Goal: Check status: Check status

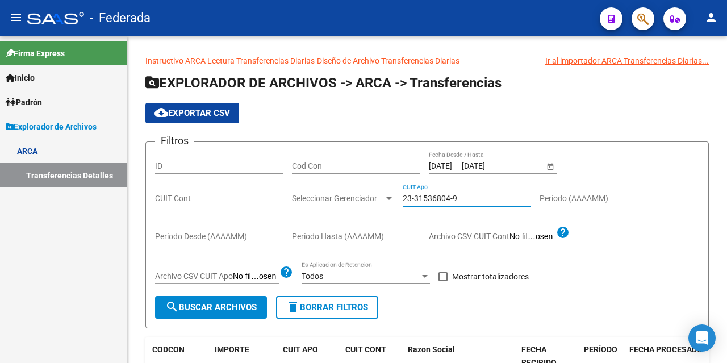
click at [437, 194] on input "23-31536804-9" at bounding box center [467, 199] width 128 height 10
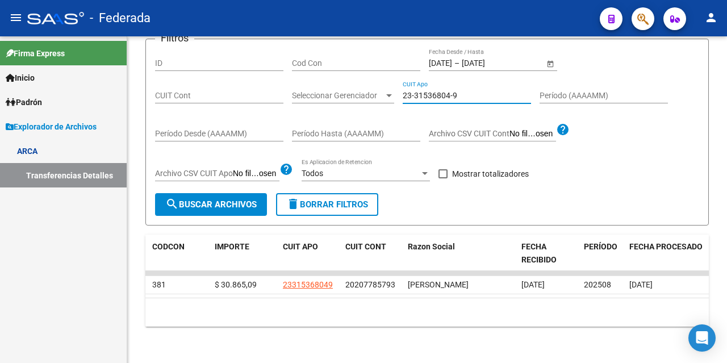
click at [437, 93] on input "23-31536804-9" at bounding box center [467, 96] width 128 height 10
type input "27-25773864-2"
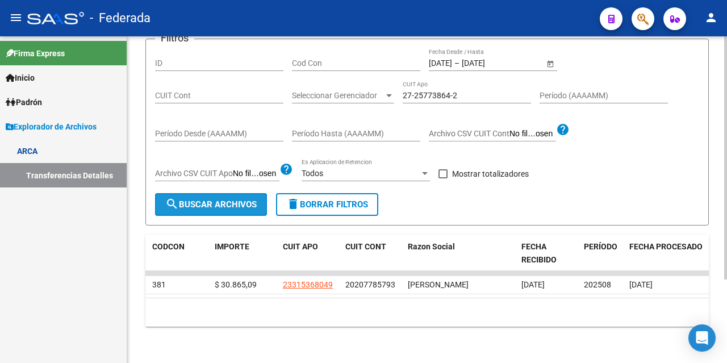
click at [177, 207] on mat-icon "search" at bounding box center [172, 204] width 14 height 14
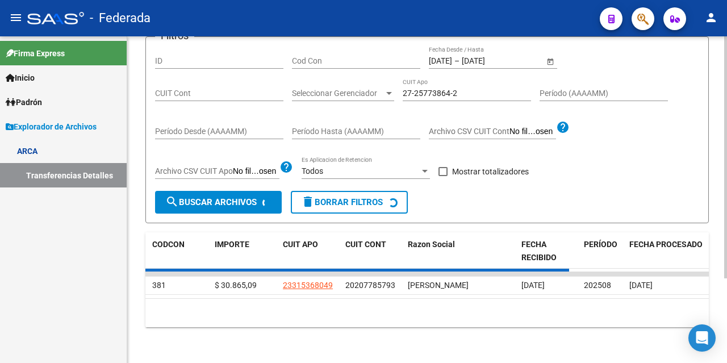
scroll to position [0, 0]
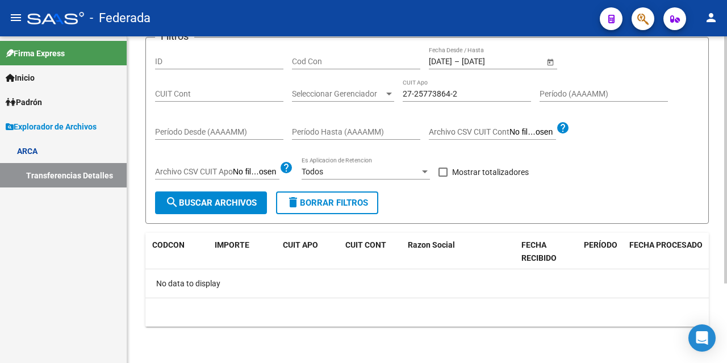
click at [533, 56] on div "[DATE] [DATE] – [DATE] [DATE] Fecha Desde / Hasta" at bounding box center [486, 58] width 115 height 23
click at [548, 61] on span "Open calendar" at bounding box center [550, 61] width 27 height 27
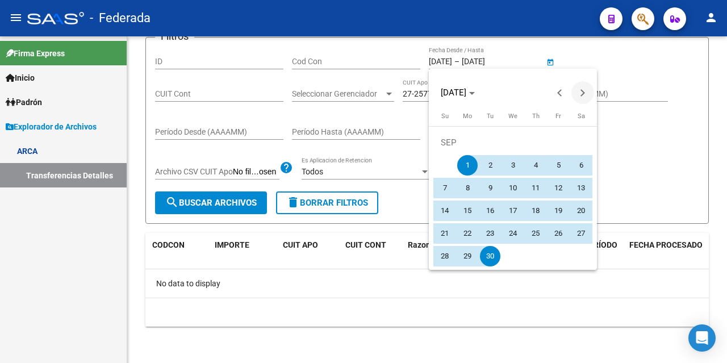
click at [589, 89] on span "Next month" at bounding box center [582, 92] width 23 height 23
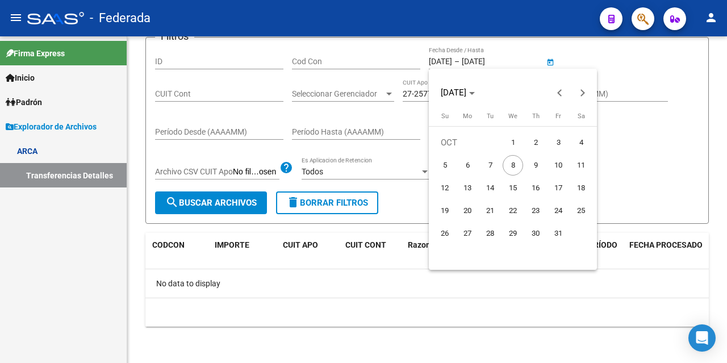
click at [516, 136] on span "1" at bounding box center [513, 142] width 20 height 20
type input "[DATE]"
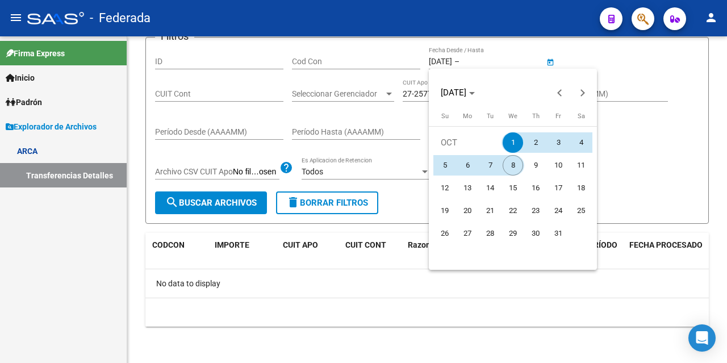
click at [514, 162] on span "8" at bounding box center [513, 165] width 20 height 20
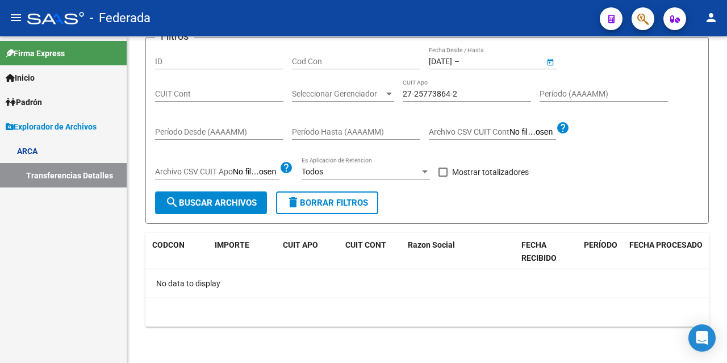
type input "[DATE]"
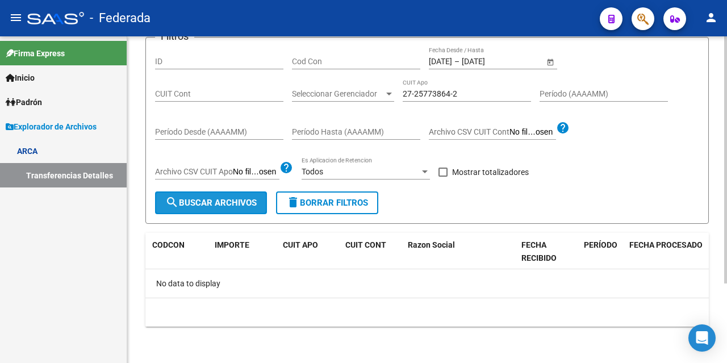
click at [222, 202] on span "search Buscar Archivos" at bounding box center [210, 203] width 91 height 10
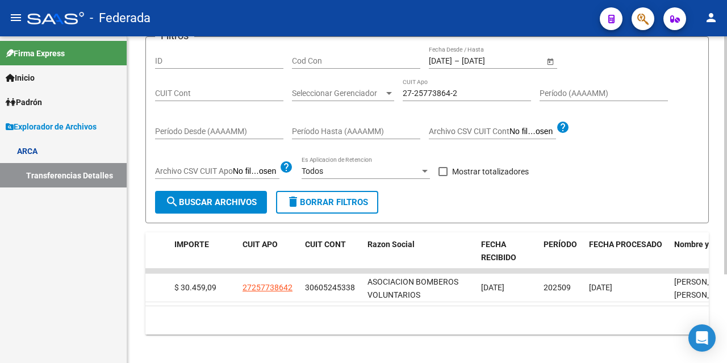
scroll to position [0, 254]
